Goal: Communication & Community: Answer question/provide support

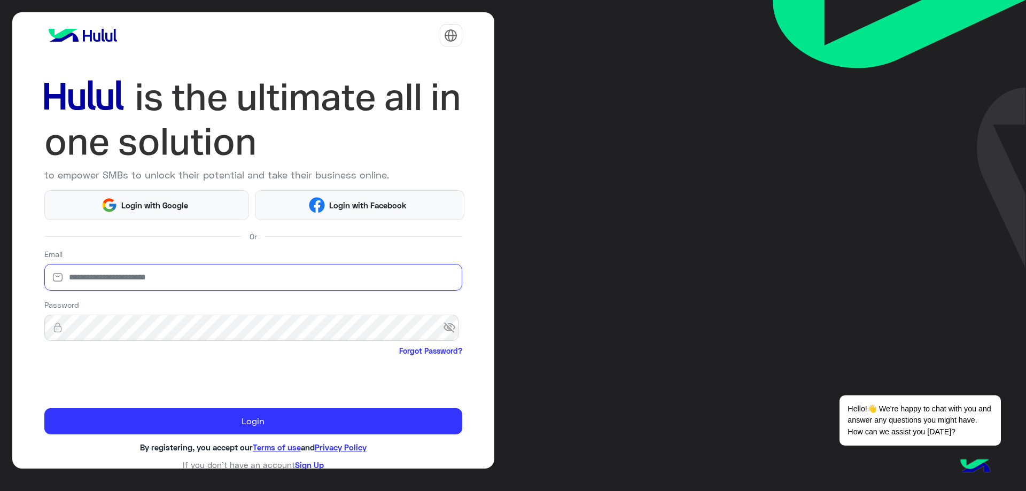
click at [249, 285] on input "email" at bounding box center [253, 277] width 418 height 27
type input "**********"
click at [443, 332] on span "visibility_off" at bounding box center [452, 328] width 19 height 19
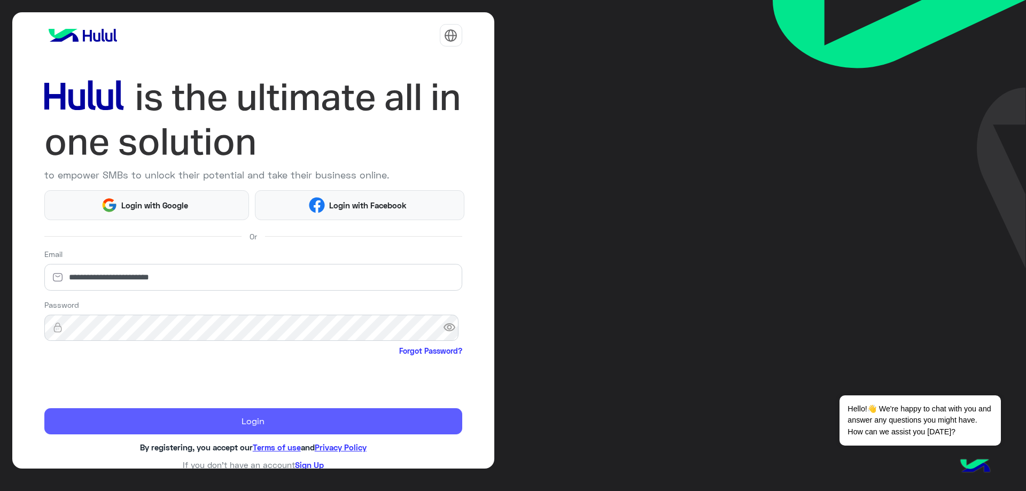
click at [146, 413] on button "Login" at bounding box center [253, 421] width 418 height 27
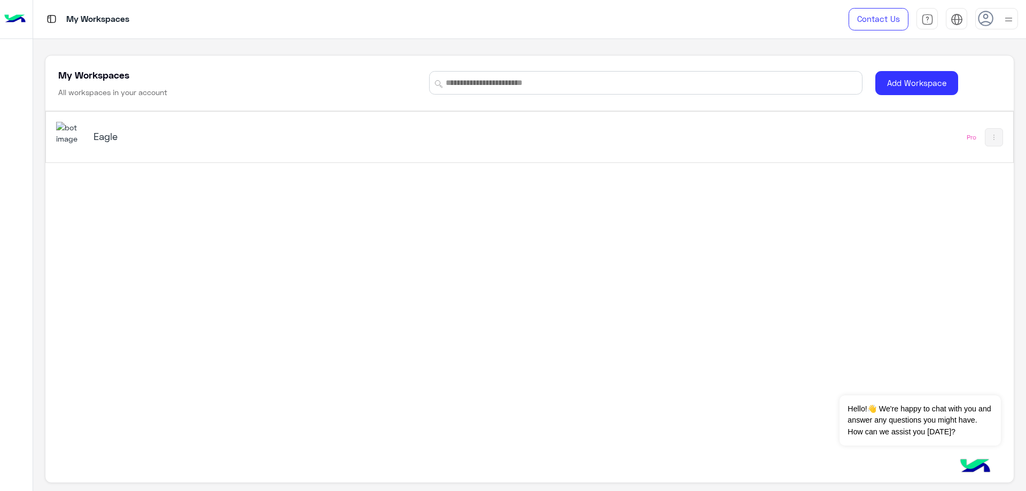
click at [138, 123] on div "Eagle" at bounding box center [340, 137] width 568 height 31
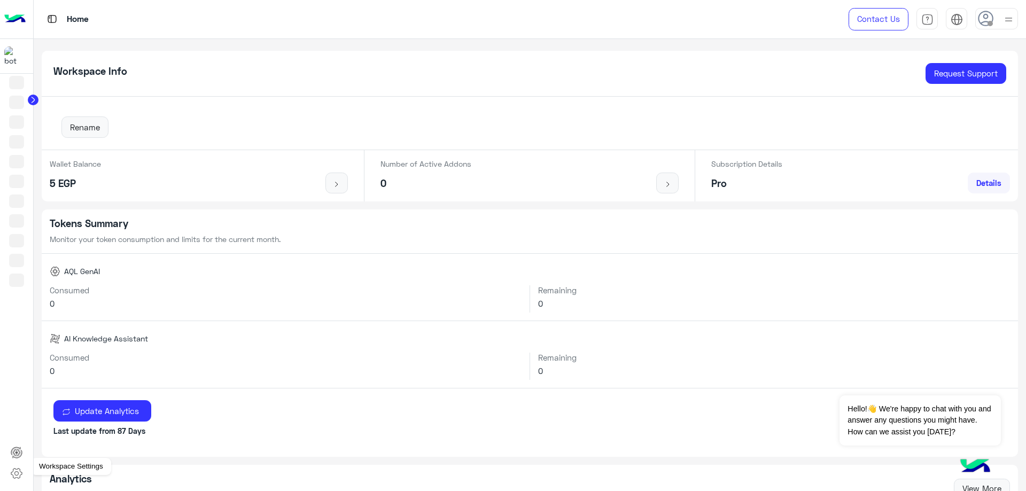
click at [18, 472] on icon at bounding box center [16, 474] width 4 height 4
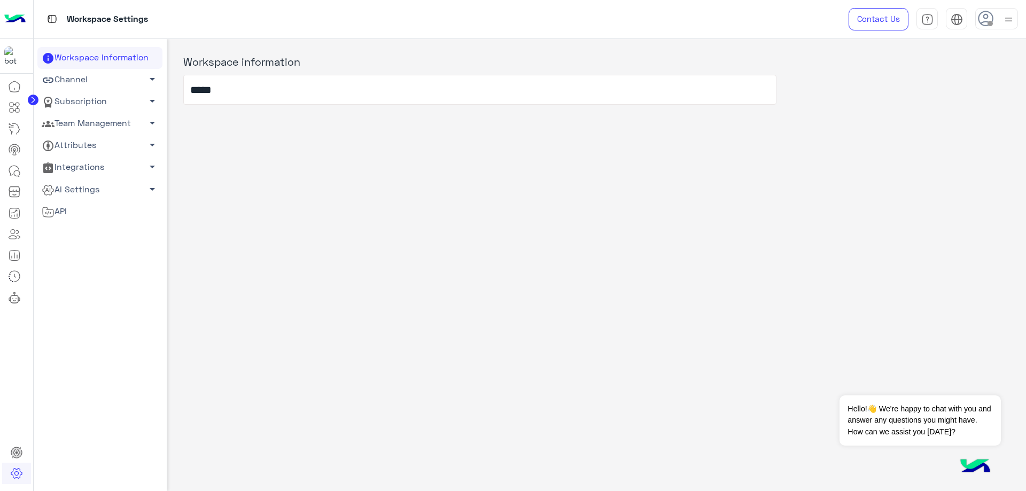
click at [106, 127] on link "Team Management arrow_drop_down" at bounding box center [99, 124] width 125 height 22
click at [106, 143] on link "Team Members" at bounding box center [99, 144] width 125 height 19
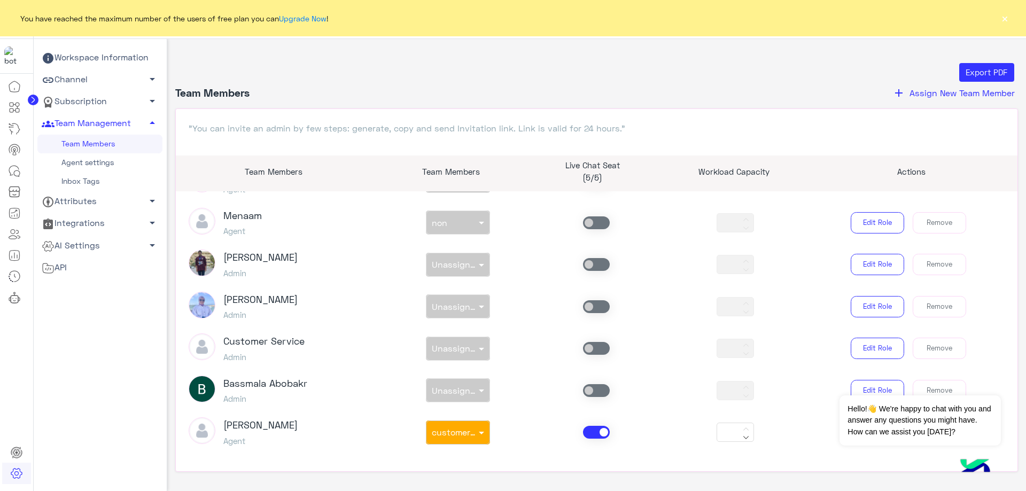
scroll to position [711, 0]
click at [10, 171] on icon at bounding box center [14, 171] width 13 height 13
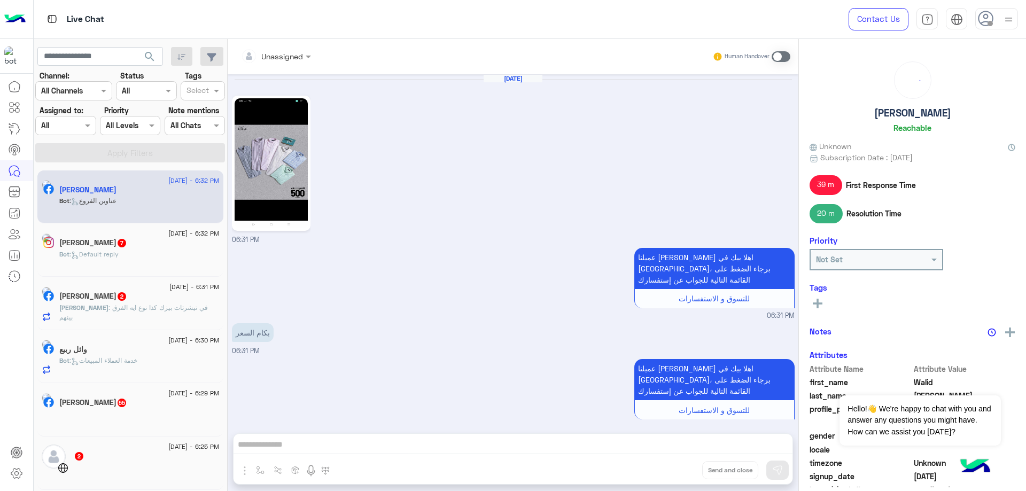
scroll to position [1264, 0]
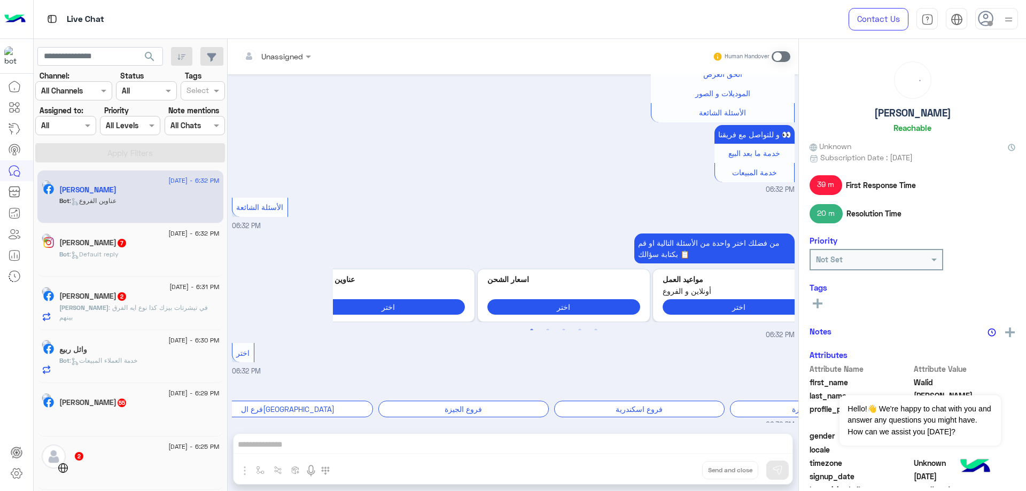
click at [68, 125] on div at bounding box center [65, 125] width 59 height 12
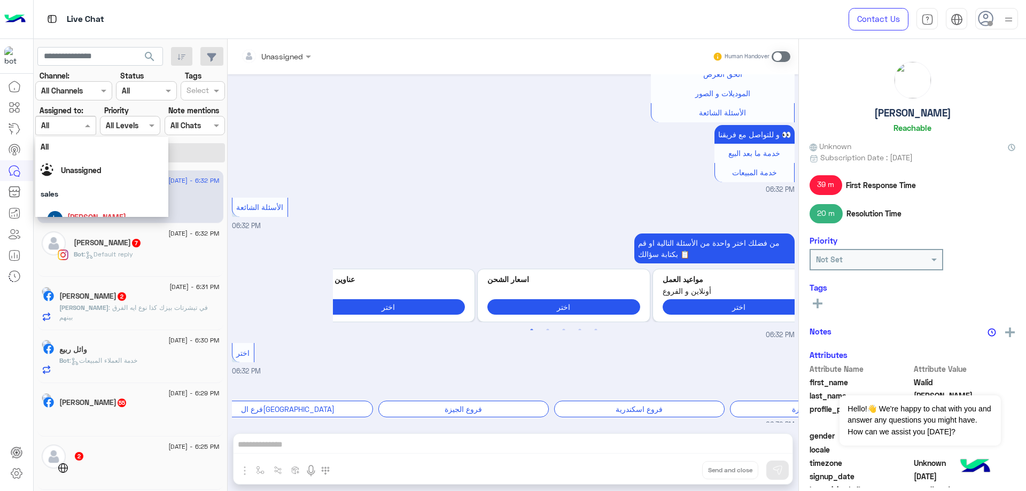
scroll to position [143, 0]
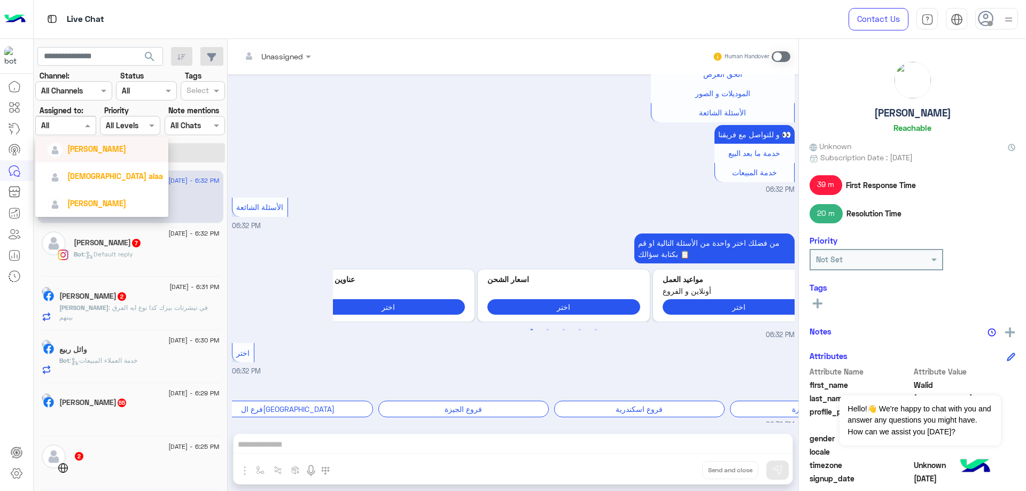
click at [99, 152] on span "[PERSON_NAME]" at bounding box center [96, 148] width 59 height 9
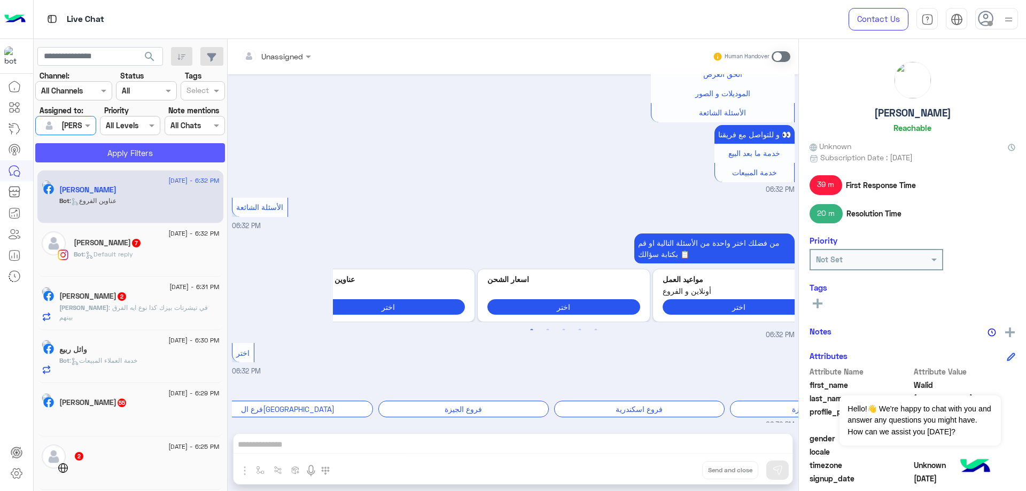
click at [128, 147] on button "Apply Filters" at bounding box center [130, 152] width 190 height 19
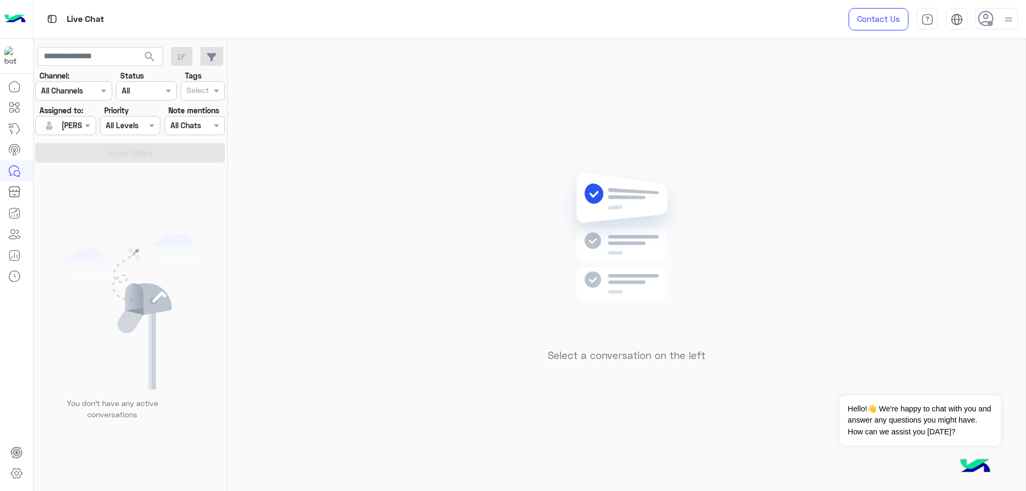
click at [1005, 21] on img at bounding box center [1008, 19] width 13 height 13
click at [963, 78] on label "Online" at bounding box center [951, 81] width 117 height 19
click at [358, 145] on div "Select a conversation on the left" at bounding box center [627, 267] width 798 height 456
click at [969, 380] on button "Dismiss ✕" at bounding box center [969, 382] width 64 height 21
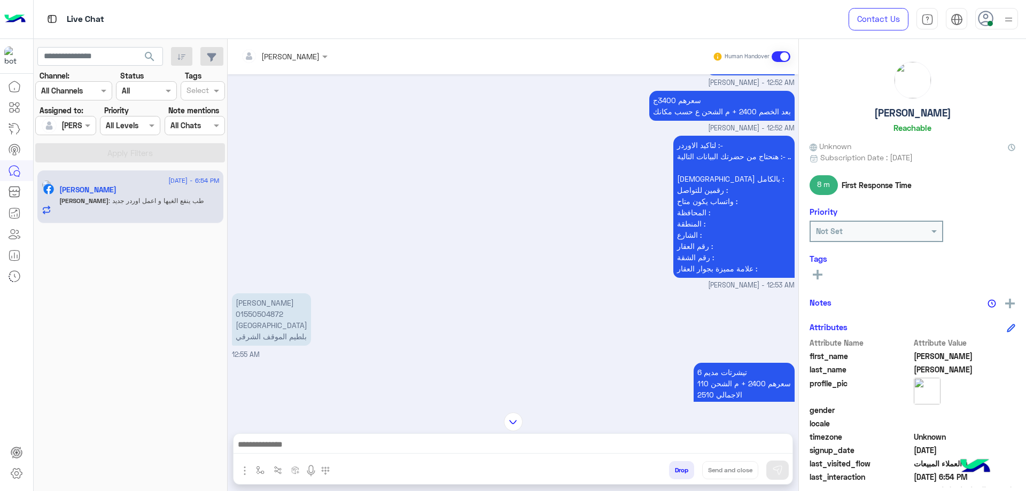
scroll to position [665, 0]
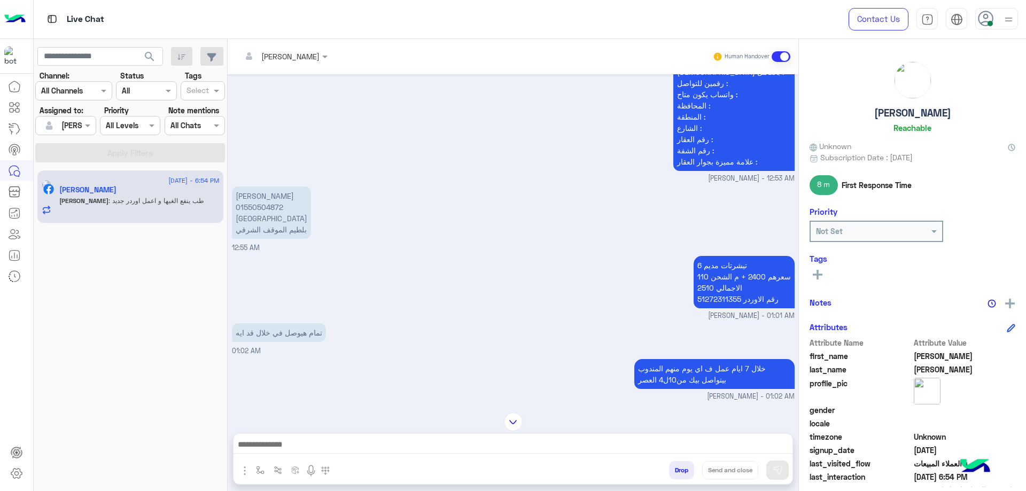
click at [725, 300] on p "6 تيشرتات مديم سعرهم 2400 + م الشحن 110 الاجمالي 2510 رقم الاوردر 51272311355" at bounding box center [744, 282] width 101 height 52
copy p "51272311355"
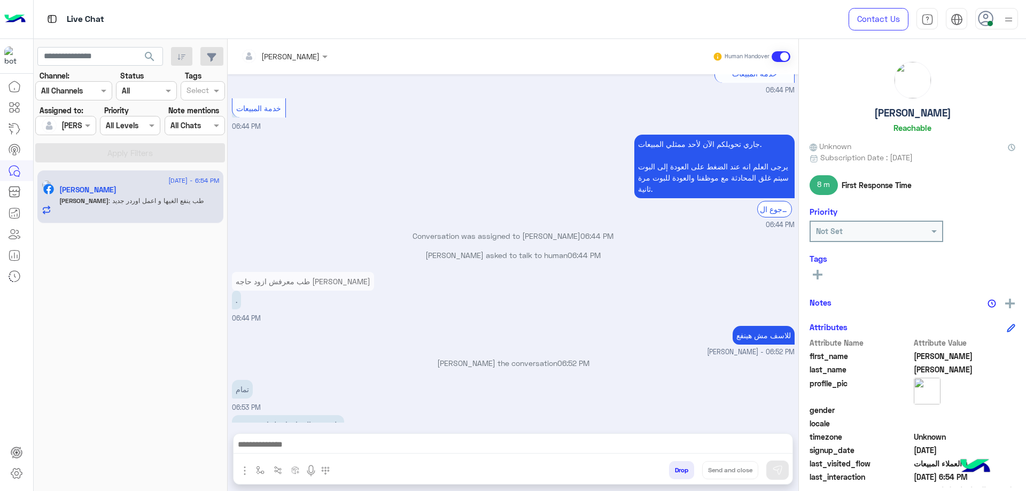
scroll to position [2610, 0]
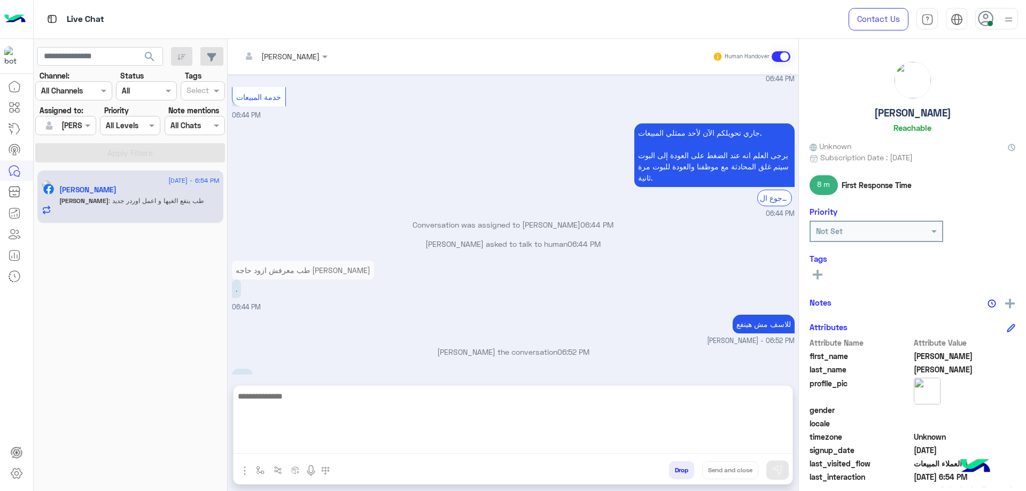
click at [371, 446] on textarea at bounding box center [513, 422] width 559 height 64
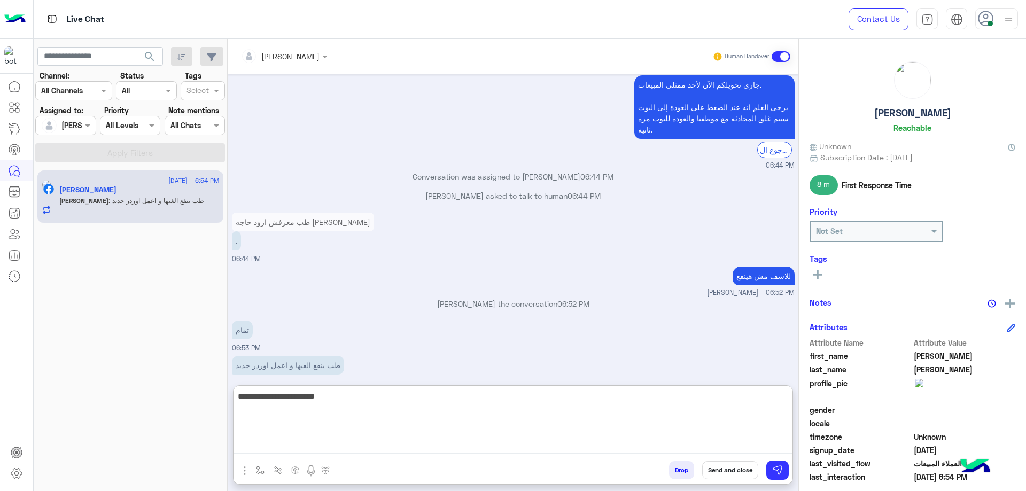
type textarea "**********"
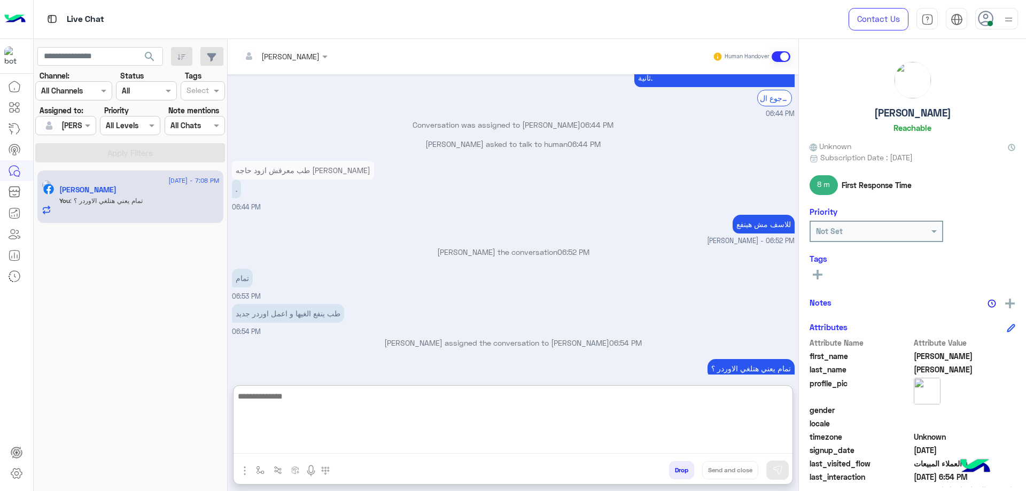
scroll to position [2712, 0]
click at [347, 419] on textarea at bounding box center [513, 422] width 559 height 64
type textarea "*"
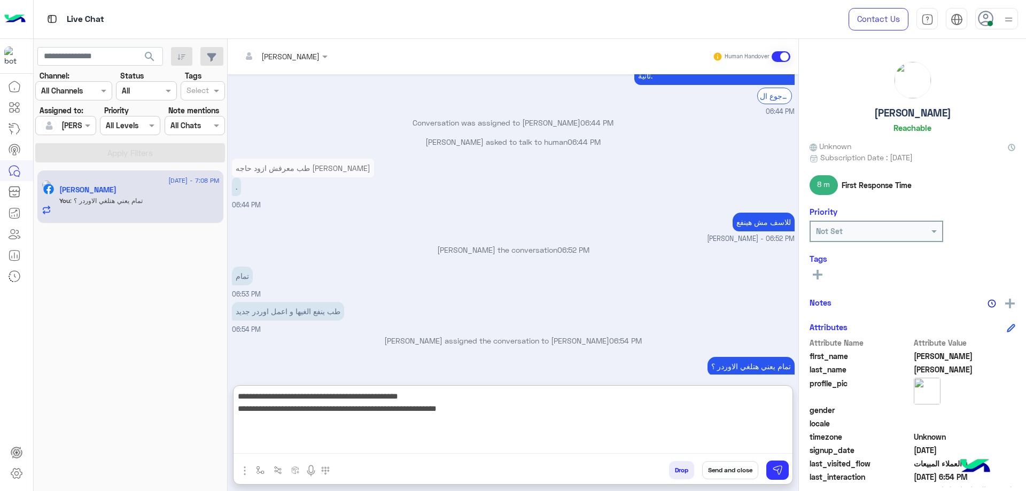
type textarea "**********"
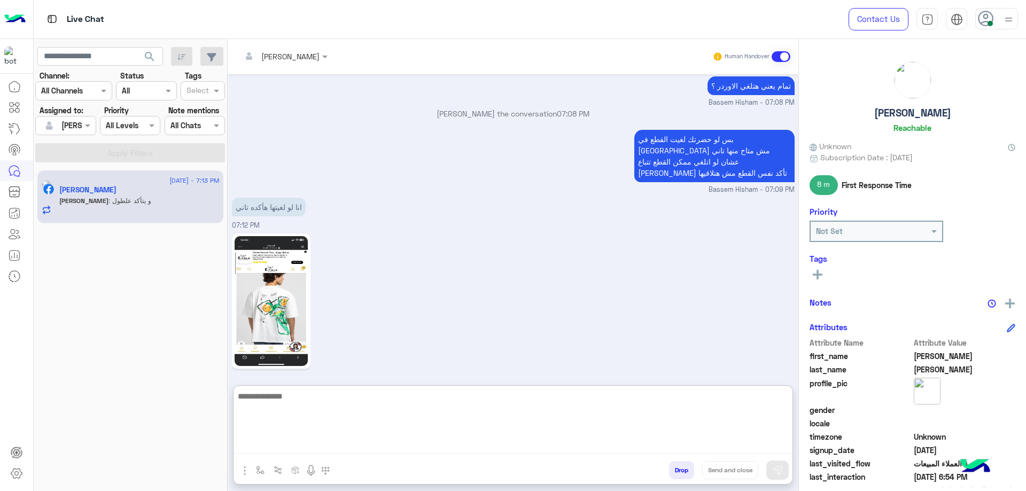
scroll to position [3038, 0]
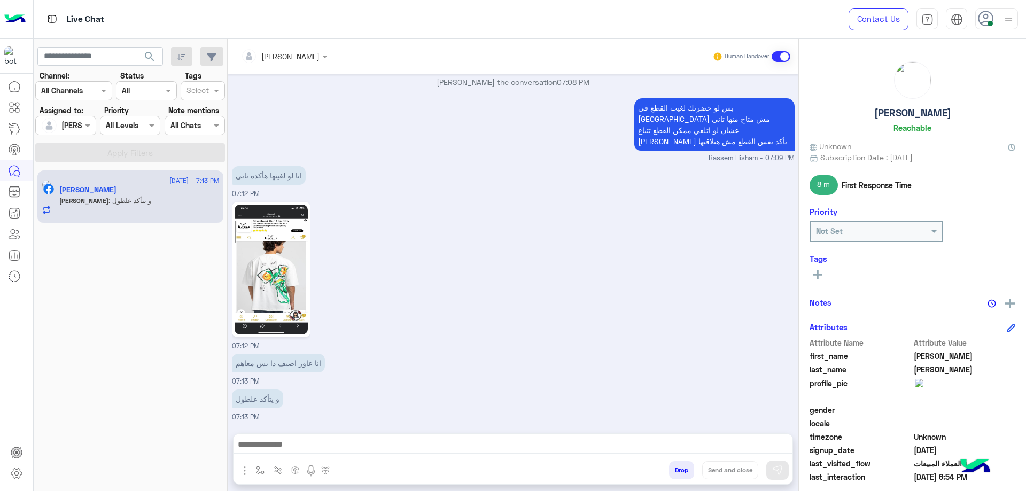
click at [261, 209] on img at bounding box center [271, 270] width 73 height 130
